Goal: Communication & Community: Answer question/provide support

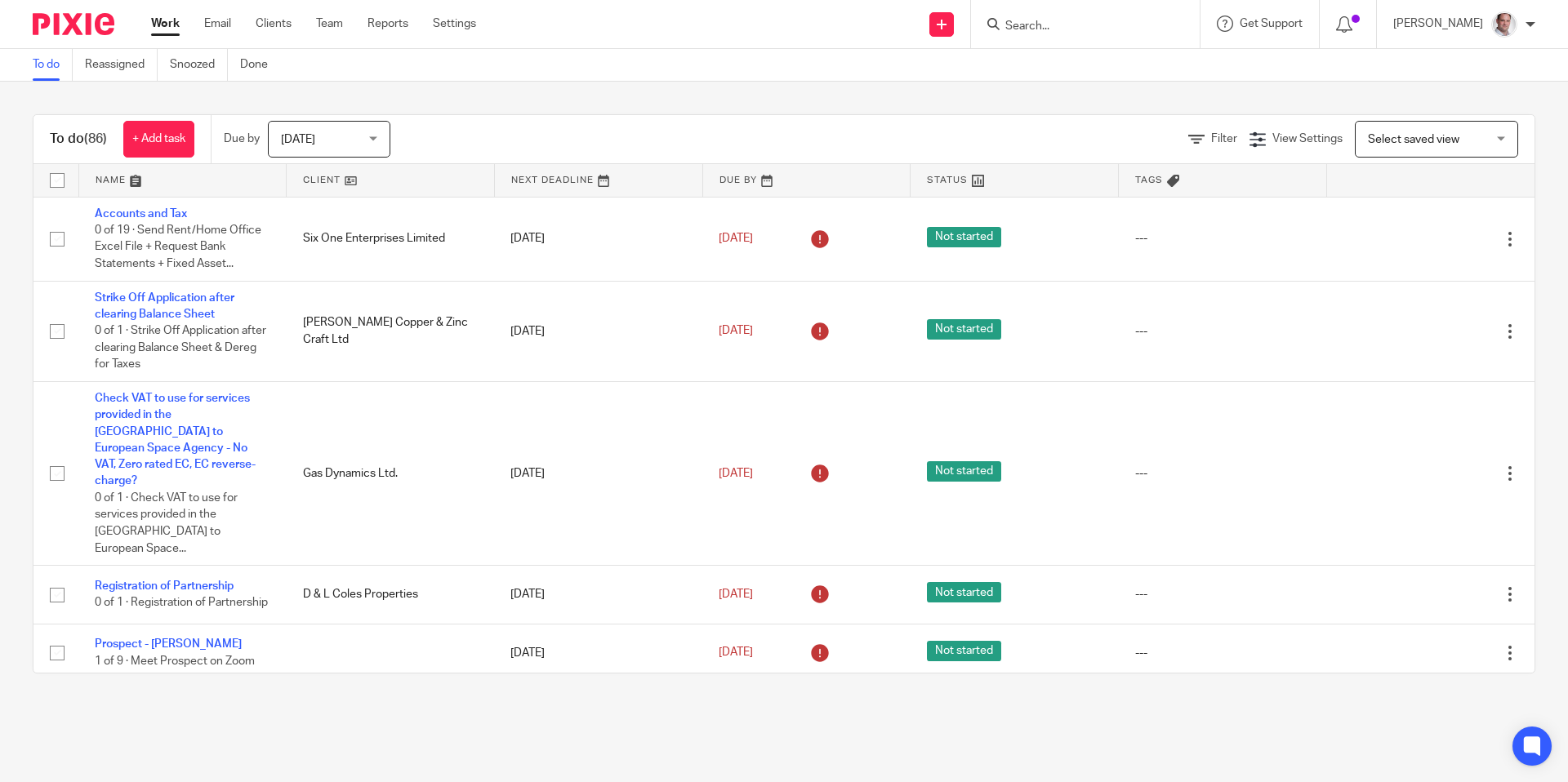
click at [1058, 24] on input "Search" at bounding box center [1077, 27] width 147 height 14
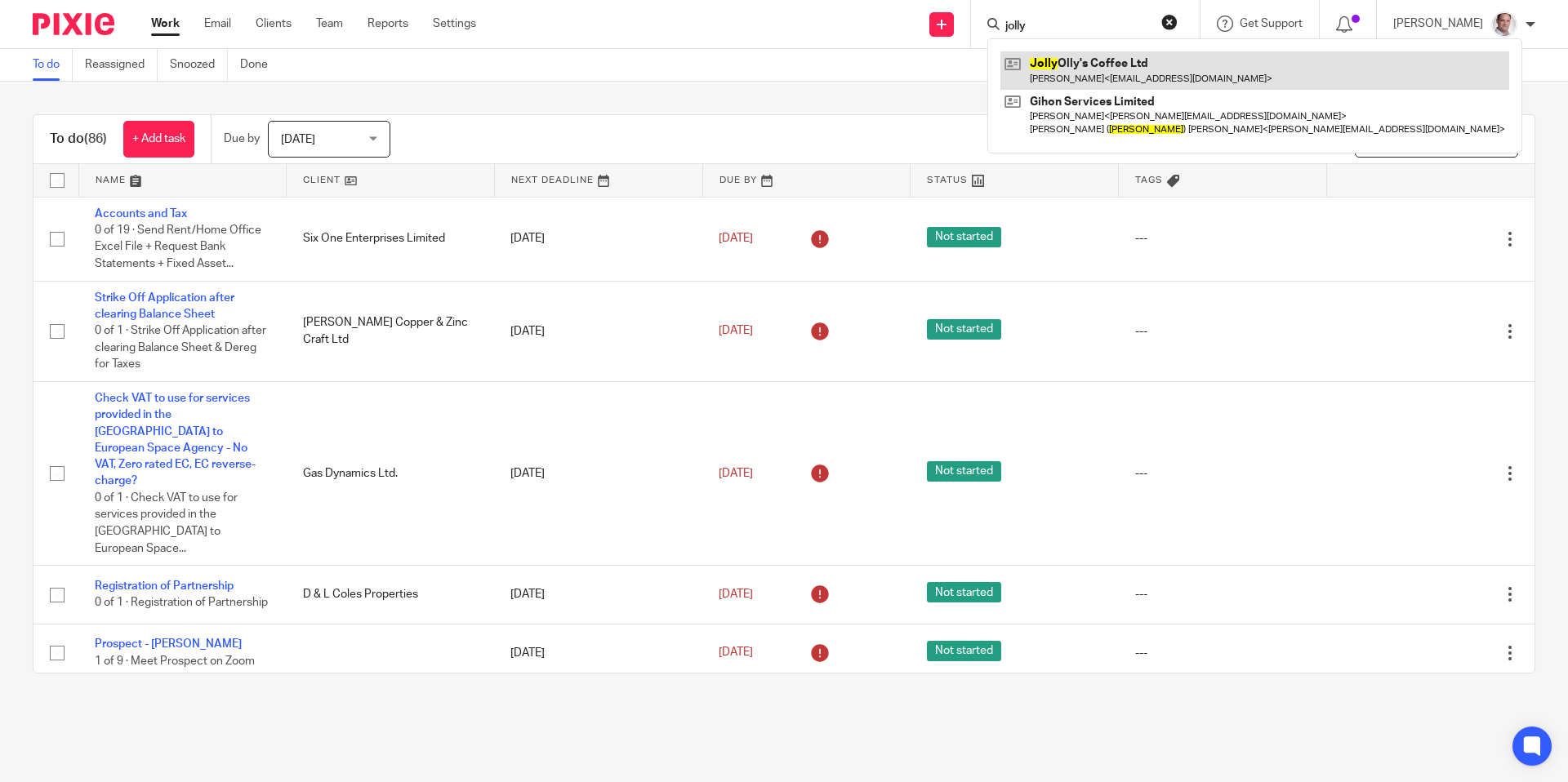
type input "jolly"
click at [1105, 53] on link at bounding box center [1255, 71] width 509 height 37
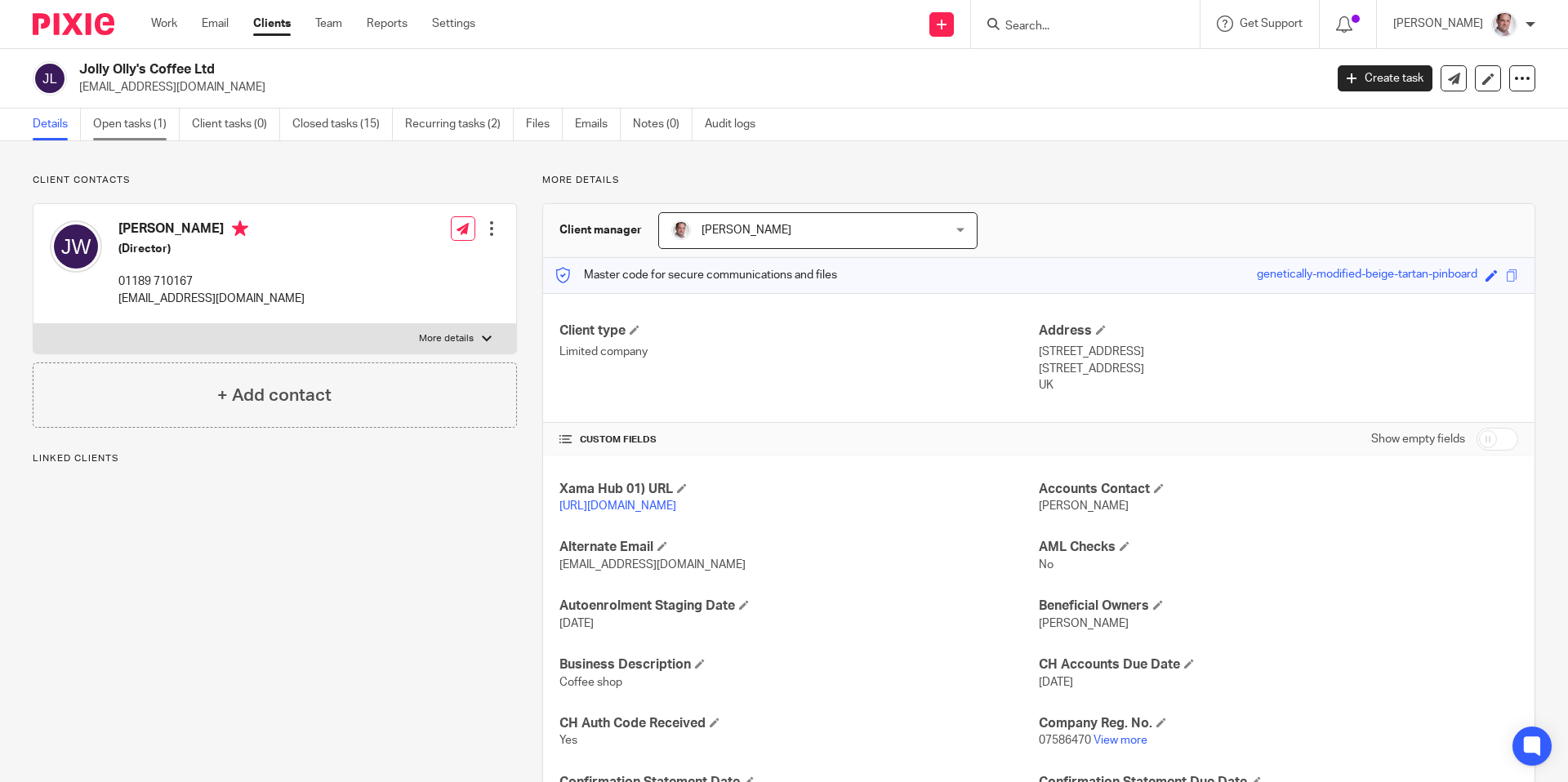
click at [134, 133] on link "Open tasks (1)" at bounding box center [136, 125] width 87 height 32
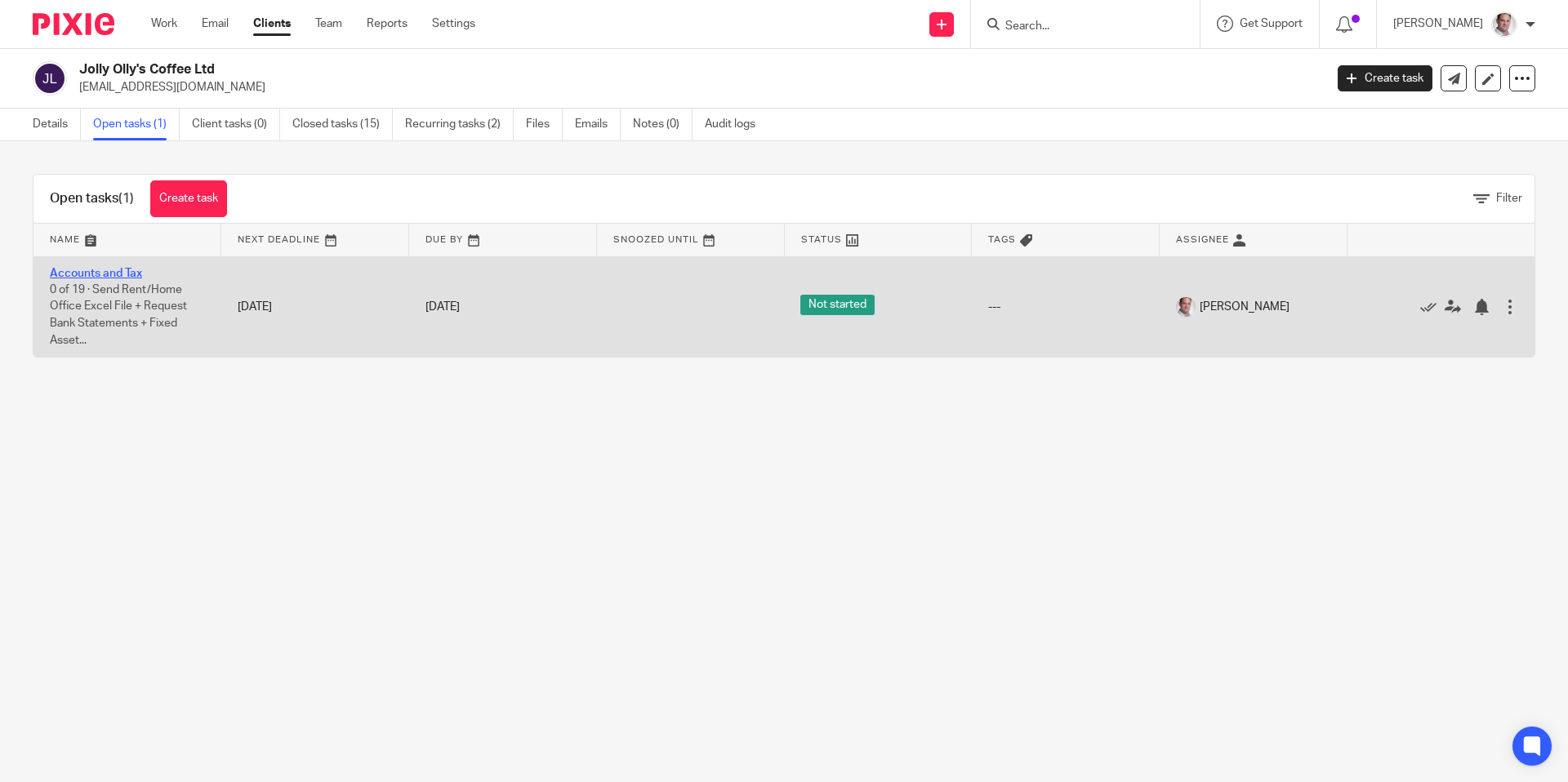
click at [113, 271] on link "Accounts and Tax" at bounding box center [96, 273] width 92 height 12
click at [117, 274] on link "Accounts and Tax" at bounding box center [96, 273] width 92 height 12
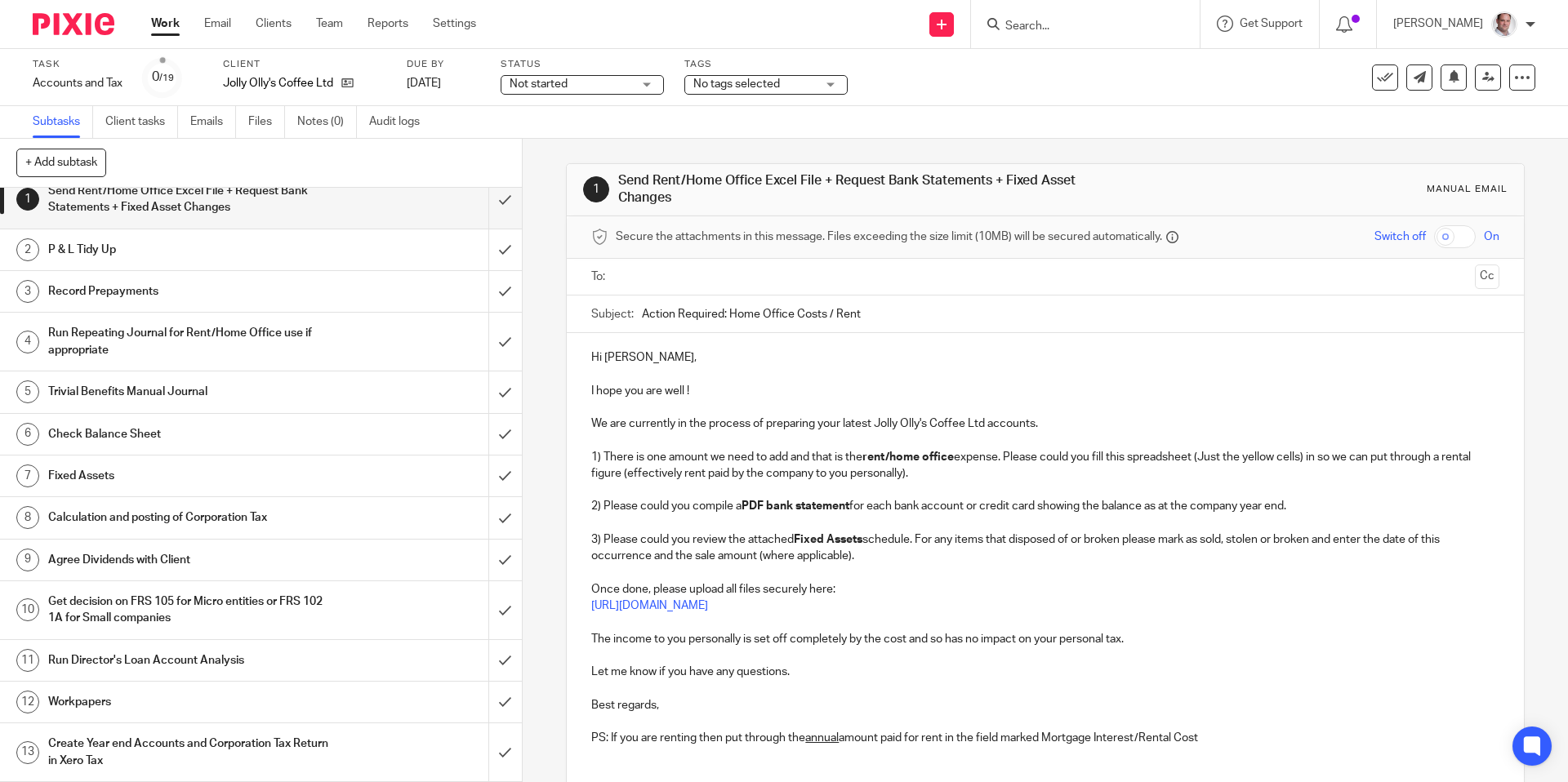
scroll to position [4, 0]
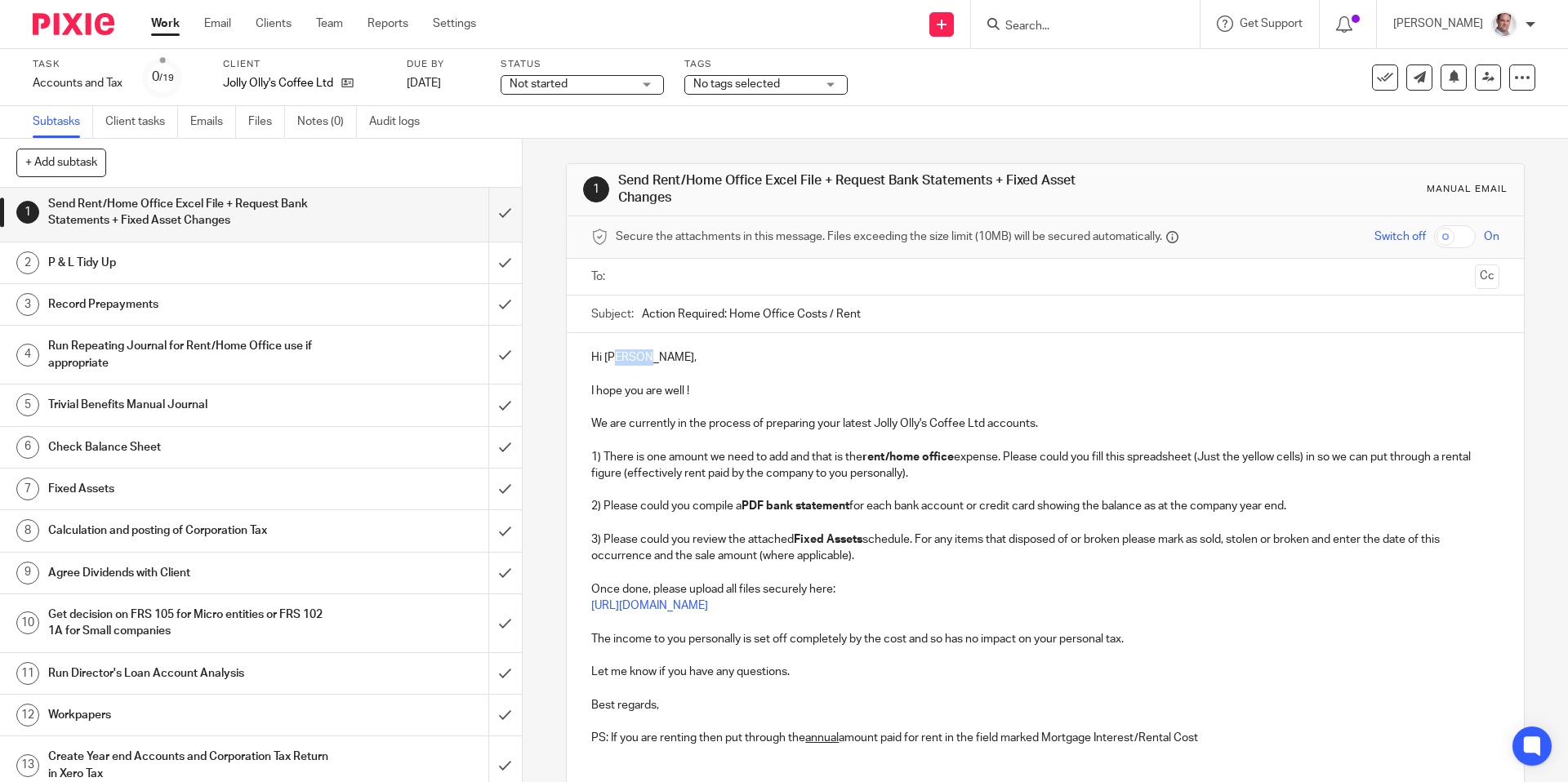
drag, startPoint x: 645, startPoint y: 359, endPoint x: 619, endPoint y: 364, distance: 26.5
click at [619, 364] on p "Hi [PERSON_NAME]," at bounding box center [1045, 357] width 907 height 16
drag, startPoint x: 1015, startPoint y: 607, endPoint x: 595, endPoint y: 606, distance: 420.0
click at [595, 606] on p "[URL][DOMAIN_NAME]" at bounding box center [1045, 605] width 907 height 16
copy link "https://munroandpartners.usepixie.net/u/cb14e236f665a869e98cfab92bbbee15"
